Goal: Complete application form

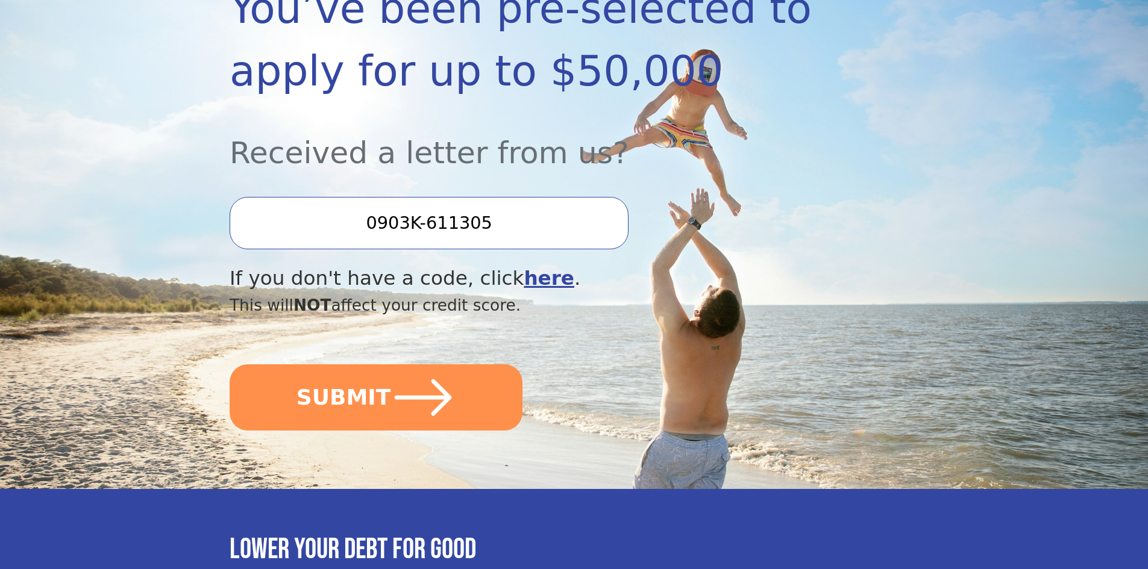
scroll to position [241, 0]
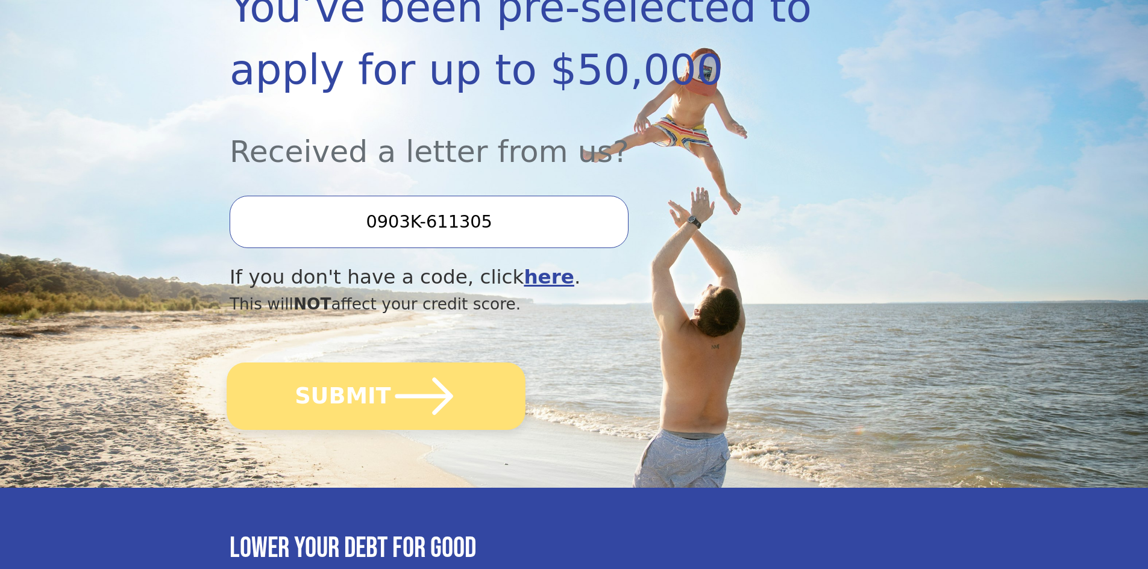
click at [357, 418] on button "SUBMIT" at bounding box center [376, 396] width 299 height 67
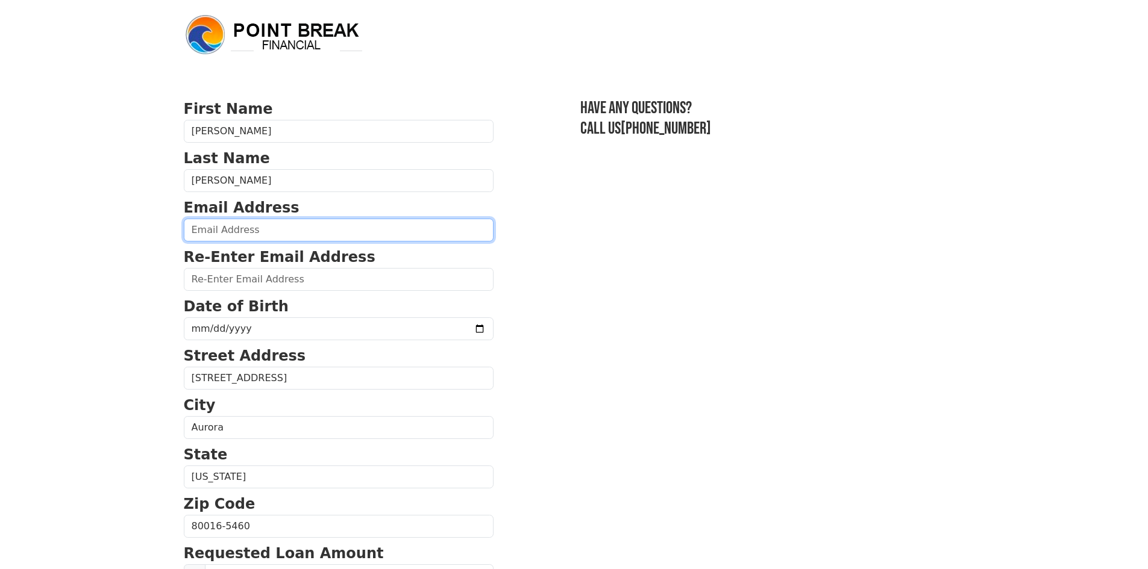
click at [242, 236] on input "email" at bounding box center [339, 230] width 310 height 23
type input "[EMAIL_ADDRESS][DOMAIN_NAME]"
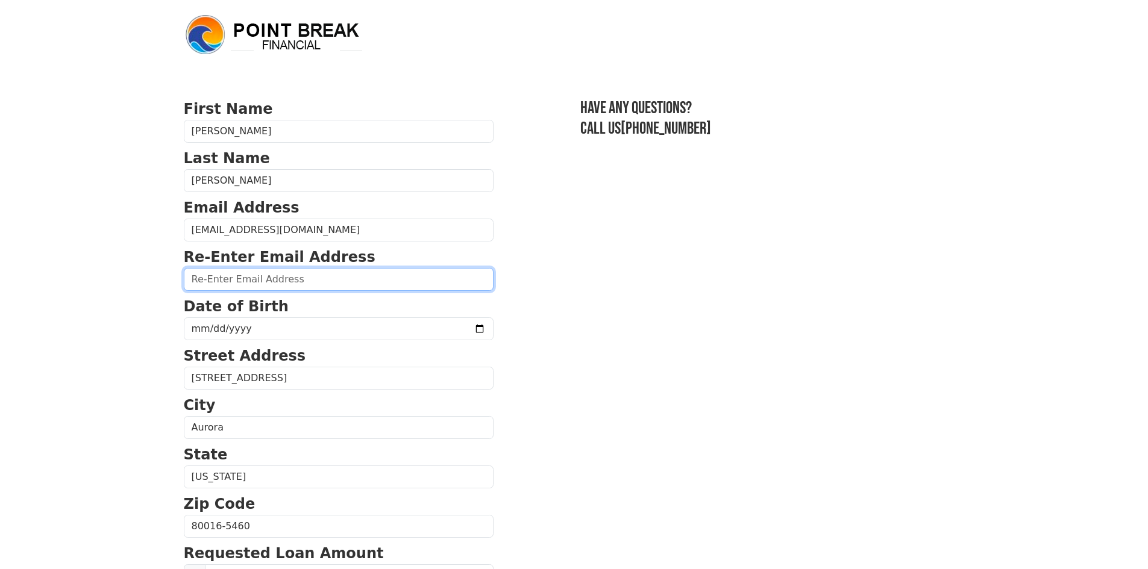
click at [231, 282] on input "email" at bounding box center [339, 279] width 310 height 23
type input "[EMAIL_ADDRESS][DOMAIN_NAME]"
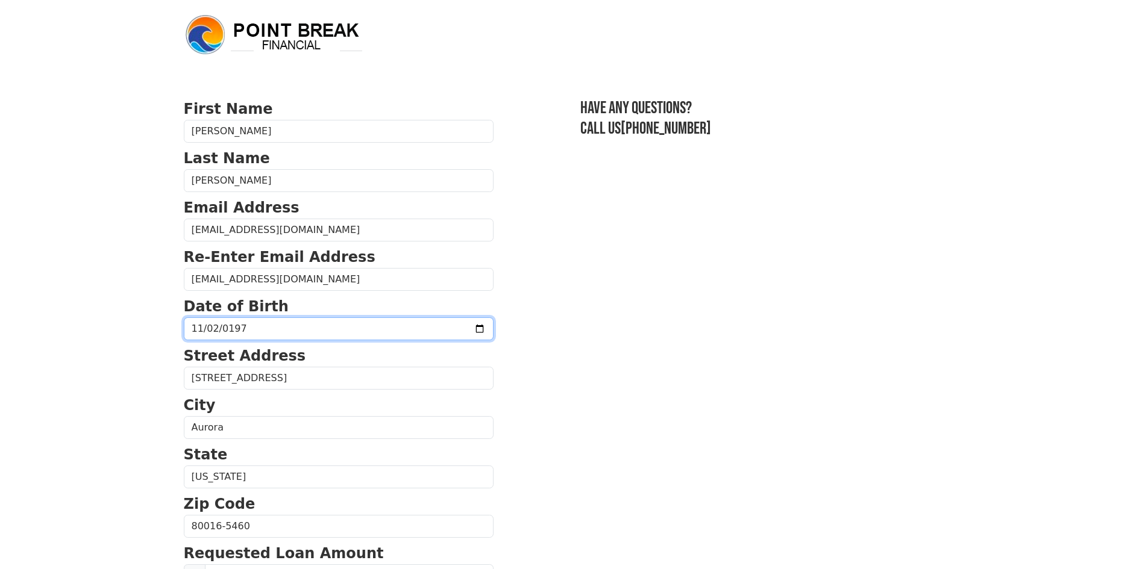
type input "[DATE]"
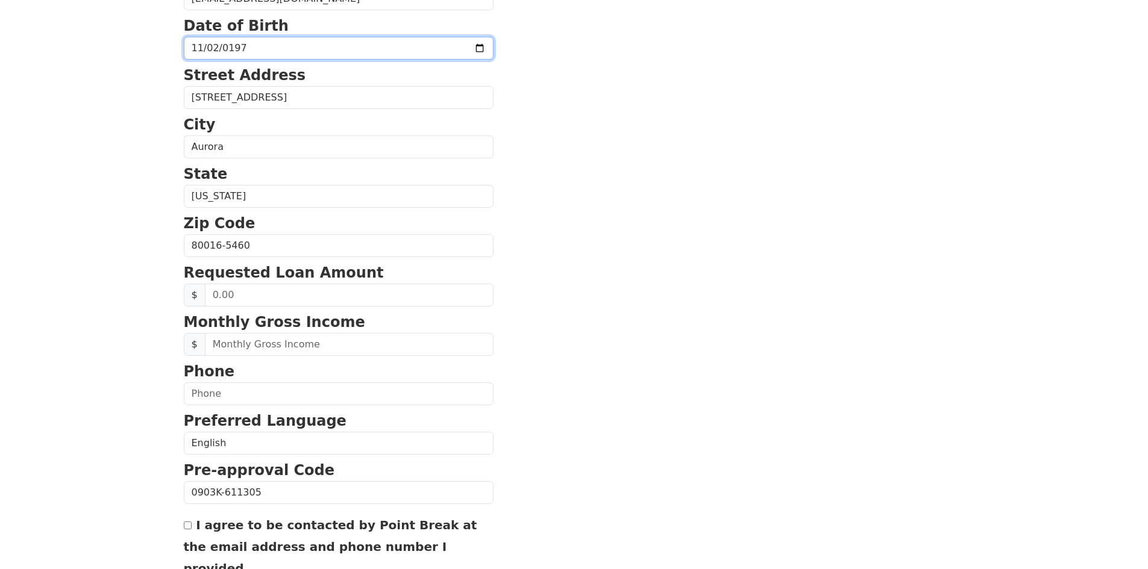
scroll to position [301, 0]
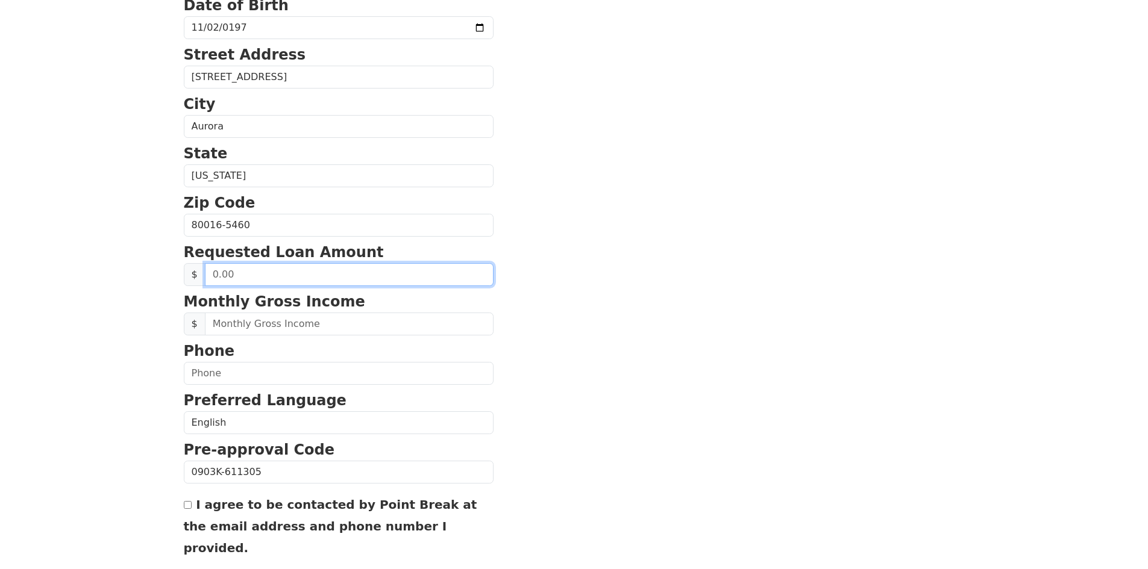
click at [249, 269] on input "text" at bounding box center [349, 274] width 289 height 23
type input "35,000.00"
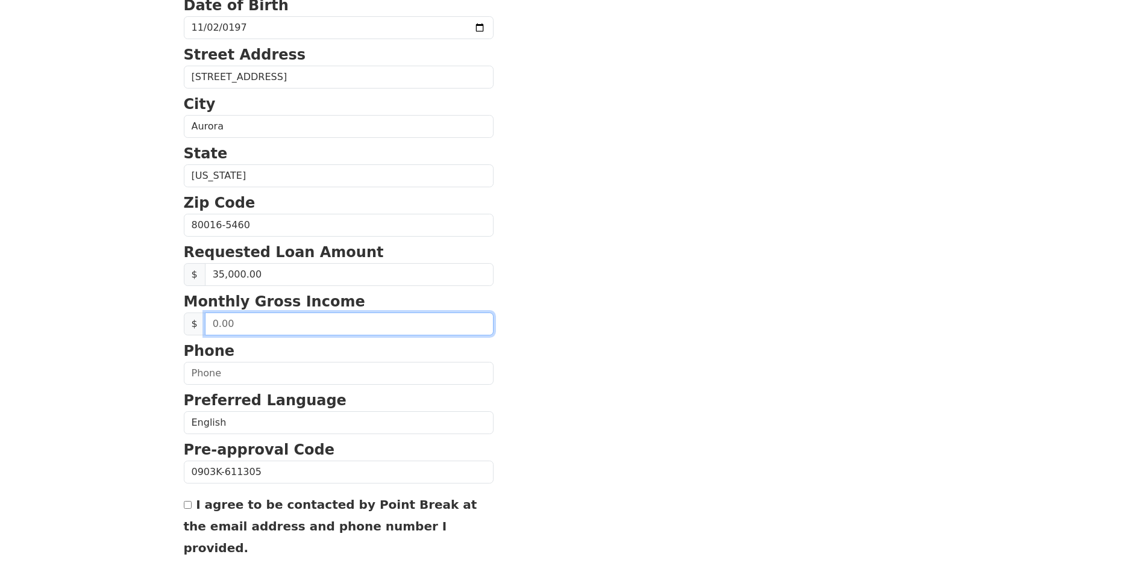
click at [297, 330] on input "text" at bounding box center [349, 324] width 289 height 23
click at [252, 327] on input "text" at bounding box center [349, 324] width 289 height 23
type input "16,666.75"
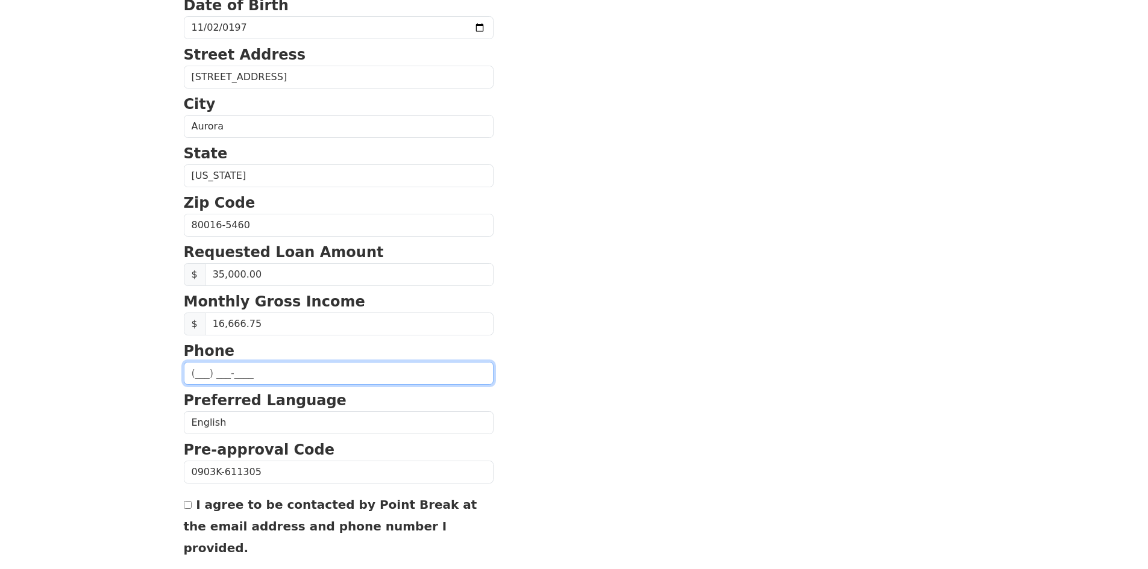
click at [219, 375] on input "text" at bounding box center [339, 373] width 310 height 23
type input "[PHONE_NUMBER]"
click at [812, 341] on section "First Name [PERSON_NAME] Last Name [PERSON_NAME] Email Address [EMAIL_ADDRESS][…" at bounding box center [574, 226] width 781 height 859
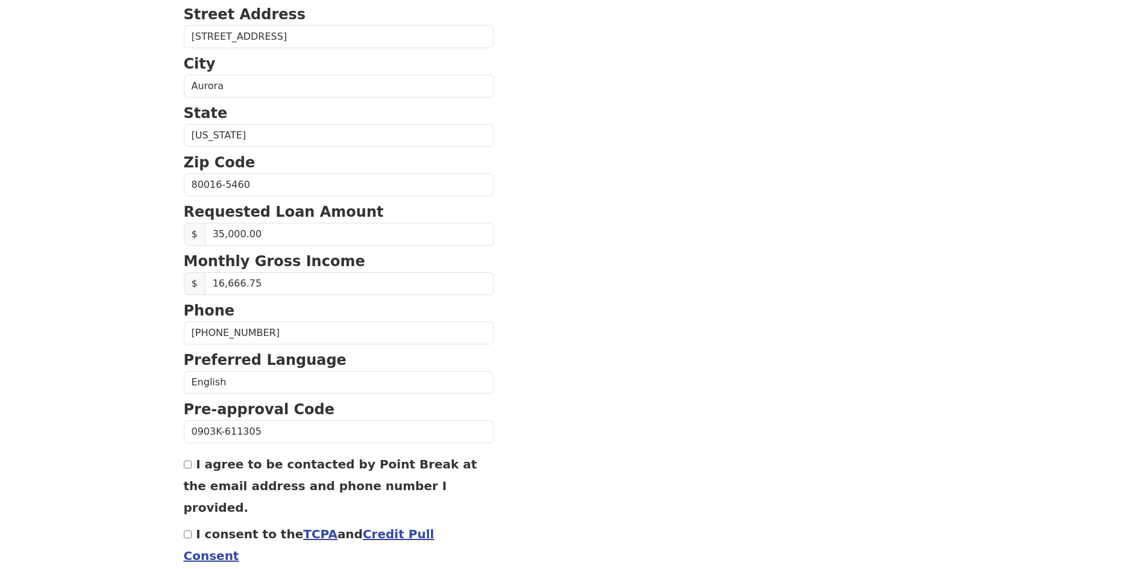
scroll to position [390, 0]
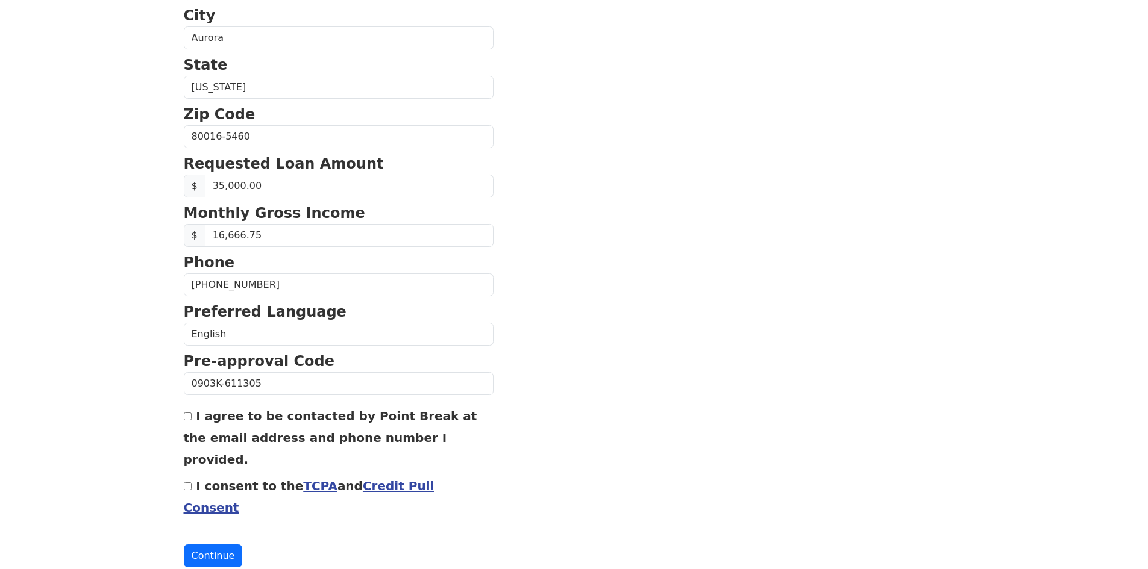
click at [189, 483] on input "I consent to the TCPA and Credit Pull Consent" at bounding box center [188, 487] width 8 height 8
checkbox input "true"
click at [187, 417] on input "I agree to be contacted by Point Break at the email address and phone number I …" at bounding box center [188, 417] width 8 height 8
checkbox input "true"
click at [195, 545] on button "Continue" at bounding box center [213, 556] width 59 height 23
